Goal: Transaction & Acquisition: Subscribe to service/newsletter

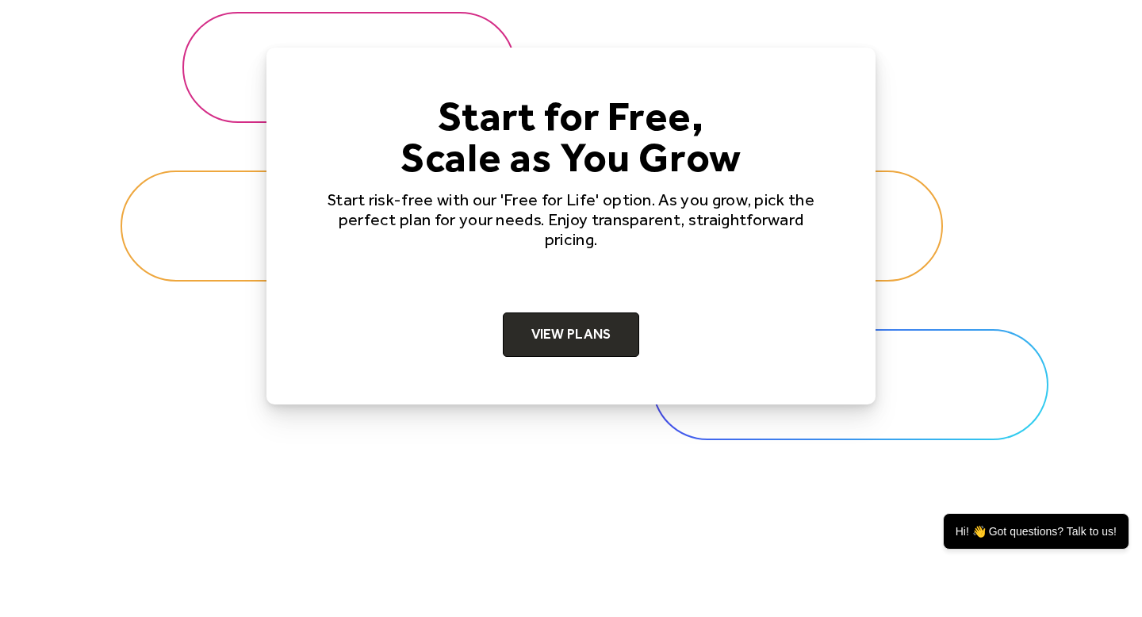
scroll to position [4894, 0]
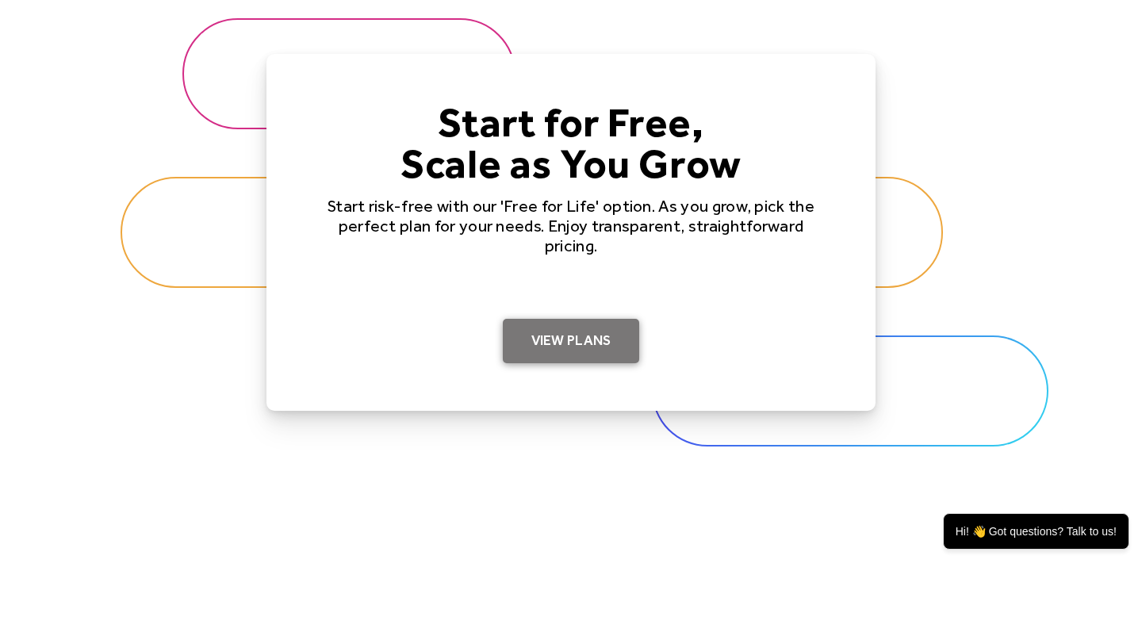
click at [570, 342] on link "View Plans" at bounding box center [571, 341] width 137 height 44
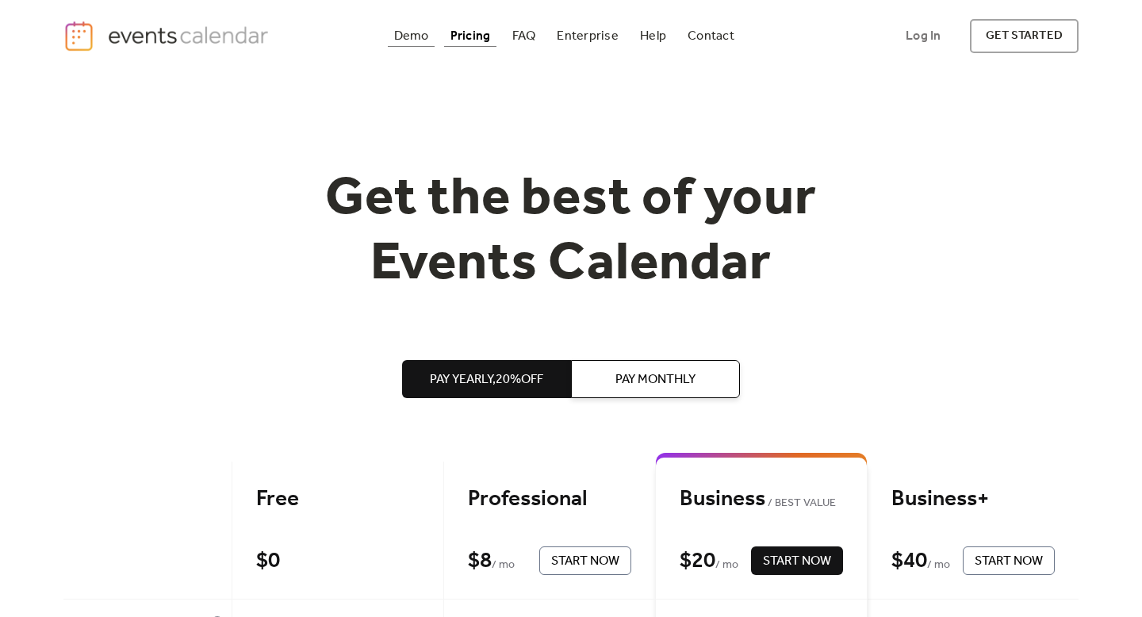
click at [410, 36] on div "Demo" at bounding box center [411, 36] width 35 height 9
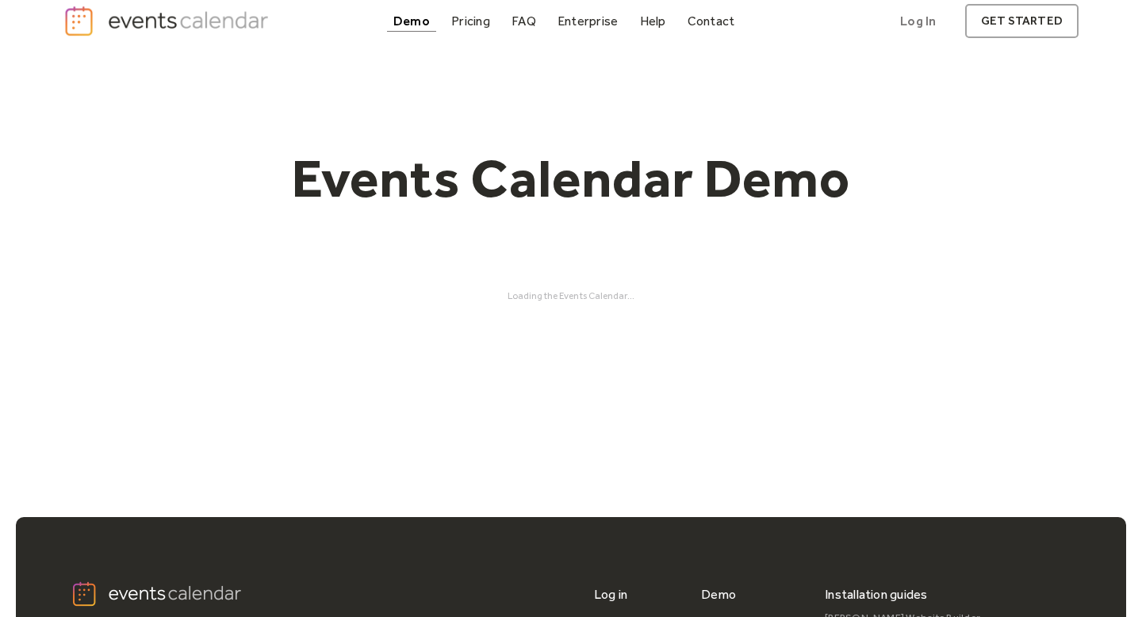
scroll to position [21, 0]
